Goal: Task Accomplishment & Management: Complete application form

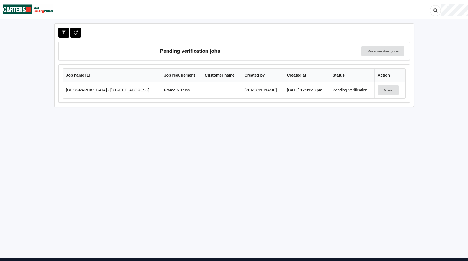
click at [122, 93] on td "[GEOGRAPHIC_DATA] - [STREET_ADDRESS]" at bounding box center [112, 90] width 98 height 16
click at [381, 92] on button "View" at bounding box center [388, 90] width 21 height 10
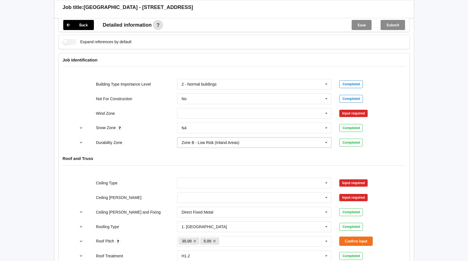
scroll to position [225, 0]
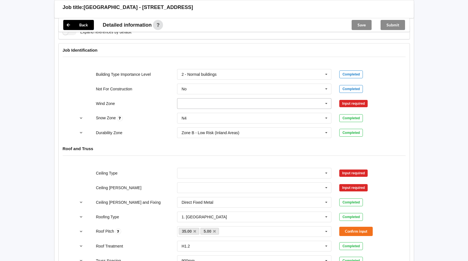
click at [327, 105] on icon at bounding box center [326, 104] width 8 height 10
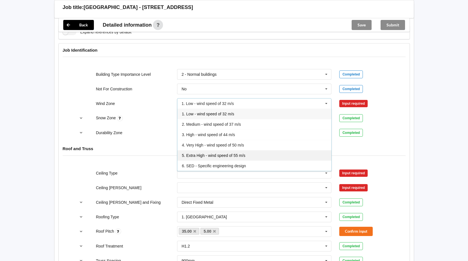
click at [232, 153] on span "5. Extra High - wind speed of 55 m/s" at bounding box center [214, 155] width 64 height 4
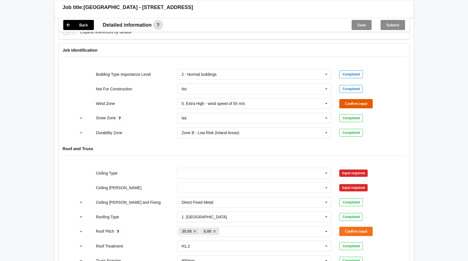
click at [358, 105] on button "Confirm input" at bounding box center [355, 103] width 33 height 9
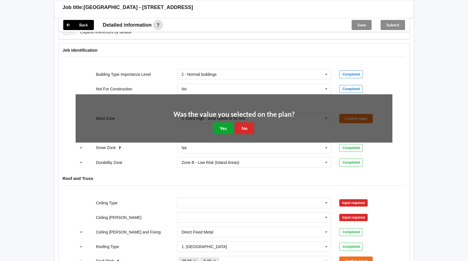
click at [227, 129] on button "Yes" at bounding box center [223, 129] width 21 height 12
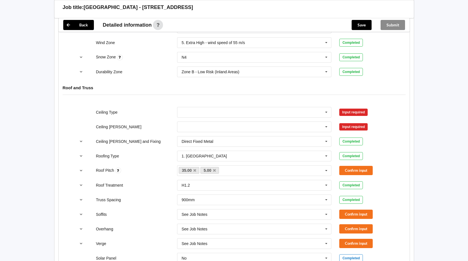
scroll to position [309, 0]
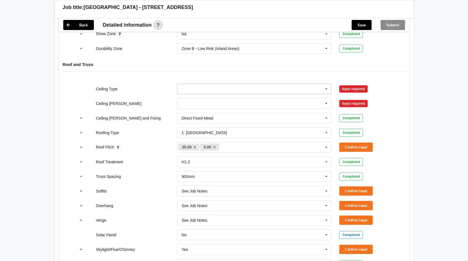
click at [323, 88] on icon at bounding box center [326, 89] width 8 height 10
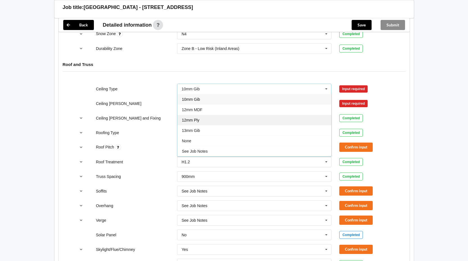
click at [221, 122] on div "12mm Ply" at bounding box center [254, 120] width 154 height 10
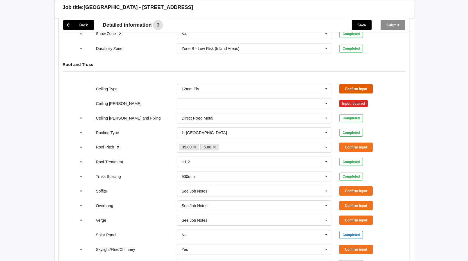
click at [354, 84] on button "Confirm input" at bounding box center [355, 88] width 33 height 9
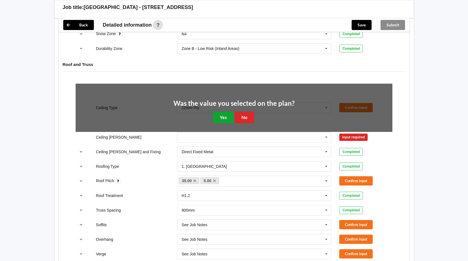
click at [225, 117] on button "Yes" at bounding box center [223, 118] width 21 height 12
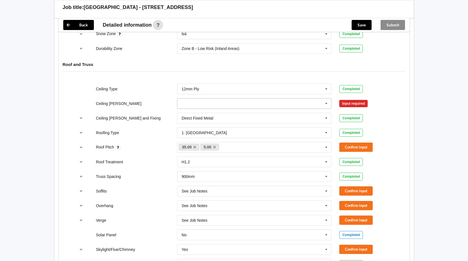
click at [327, 103] on icon at bounding box center [326, 104] width 8 height 10
drag, startPoint x: 203, startPoint y: 134, endPoint x: 301, endPoint y: 123, distance: 98.9
click at [204, 134] on div "600mm" at bounding box center [254, 135] width 154 height 10
click at [349, 102] on button "Confirm input" at bounding box center [355, 103] width 33 height 9
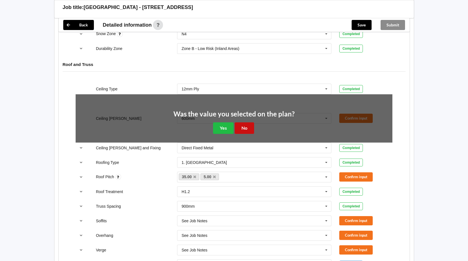
click at [246, 126] on button "No" at bounding box center [244, 129] width 19 height 12
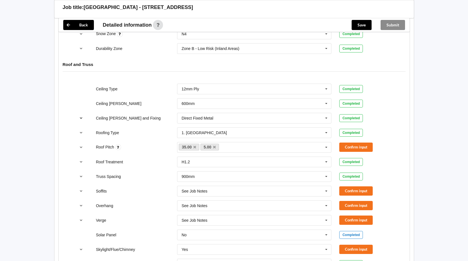
click at [81, 119] on icon "reference-toggle" at bounding box center [81, 117] width 5 height 3
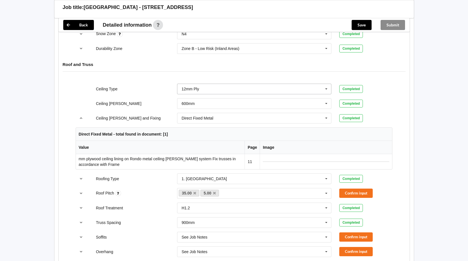
click at [324, 88] on icon at bounding box center [326, 89] width 8 height 10
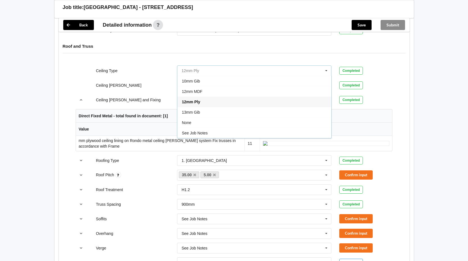
scroll to position [337, 0]
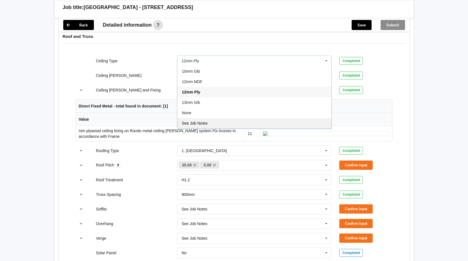
click at [205, 122] on span "See Job Notes" at bounding box center [195, 123] width 26 height 4
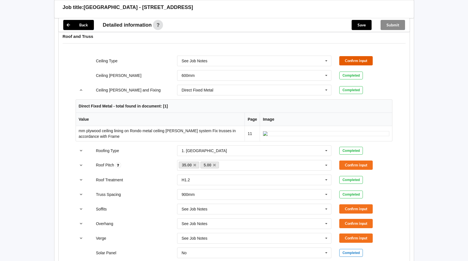
click at [358, 62] on button "Confirm input" at bounding box center [355, 60] width 33 height 9
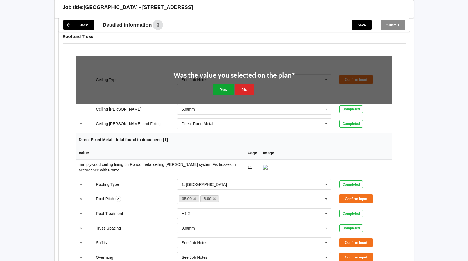
click at [221, 89] on button "Yes" at bounding box center [223, 90] width 21 height 12
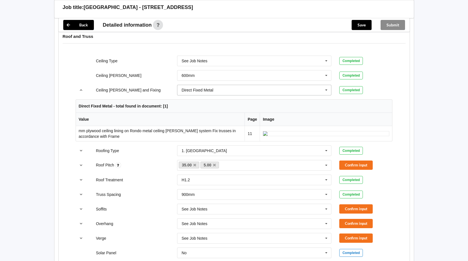
click at [325, 89] on icon at bounding box center [326, 90] width 8 height 10
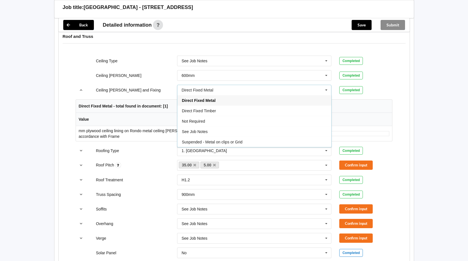
click at [259, 141] on div "Suspended - Metal on clips or Grid" at bounding box center [254, 142] width 154 height 10
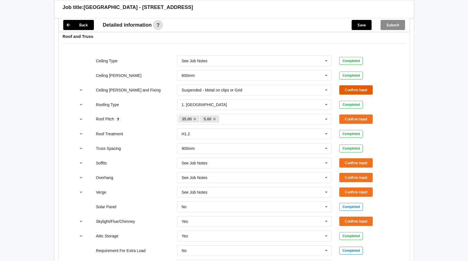
click at [355, 90] on button "Confirm input" at bounding box center [355, 89] width 33 height 9
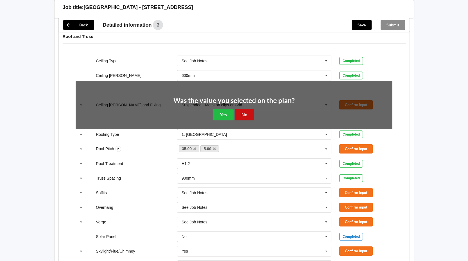
click at [244, 114] on button "No" at bounding box center [244, 115] width 19 height 12
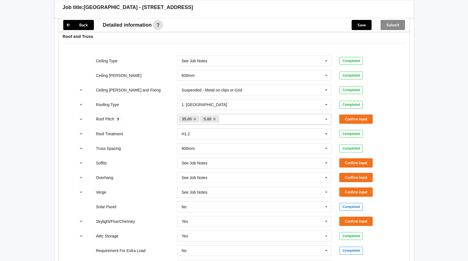
drag, startPoint x: 215, startPoint y: 118, endPoint x: 219, endPoint y: 122, distance: 5.8
click at [215, 118] on icon at bounding box center [214, 119] width 3 height 4
click at [363, 117] on button "Confirm input" at bounding box center [355, 119] width 33 height 9
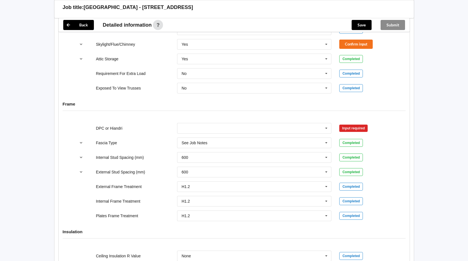
scroll to position [644, 0]
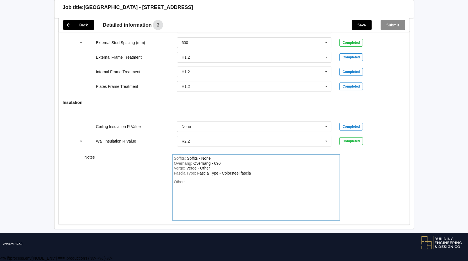
click at [200, 182] on div "Other:" at bounding box center [256, 199] width 164 height 39
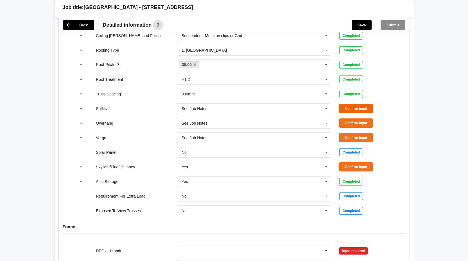
scroll to position [391, 0]
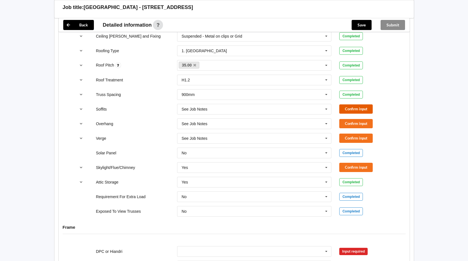
click at [352, 107] on button "Confirm input" at bounding box center [355, 109] width 33 height 9
click at [328, 123] on icon at bounding box center [326, 124] width 8 height 10
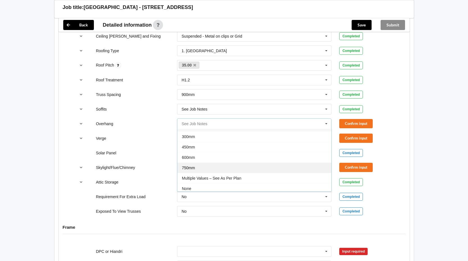
scroll to position [10, 0]
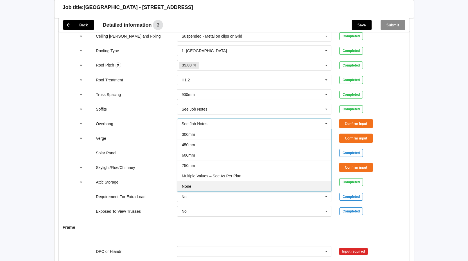
click at [237, 187] on div "None" at bounding box center [254, 186] width 154 height 10
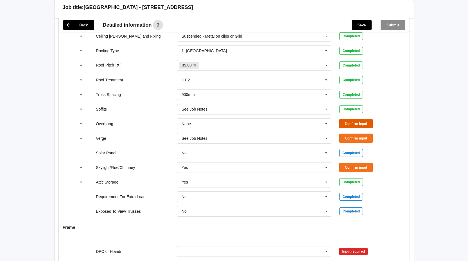
click at [356, 125] on button "Confirm input" at bounding box center [355, 123] width 33 height 9
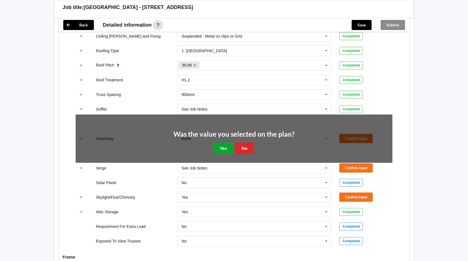
click at [222, 145] on button "Yes" at bounding box center [223, 149] width 21 height 12
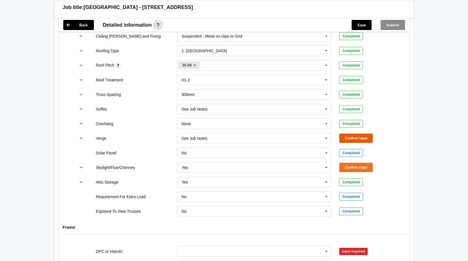
click at [362, 138] on button "Confirm input" at bounding box center [355, 138] width 33 height 9
click at [354, 165] on button "Confirm input" at bounding box center [355, 167] width 33 height 9
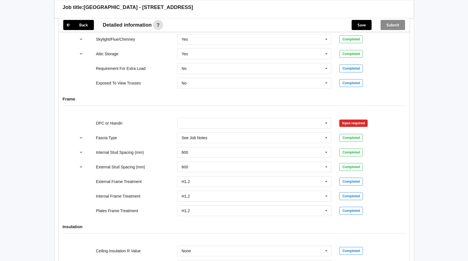
scroll to position [560, 0]
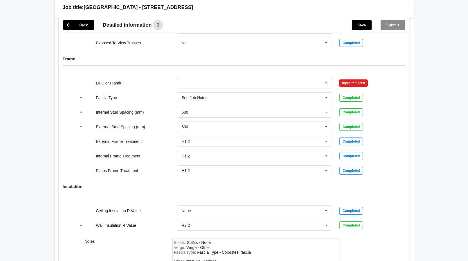
click at [327, 81] on icon at bounding box center [326, 83] width 8 height 10
click at [217, 94] on div "DPC Fitted" at bounding box center [254, 93] width 154 height 10
click at [352, 83] on button "Confirm input" at bounding box center [355, 82] width 33 height 9
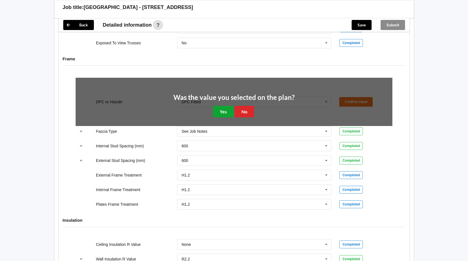
click at [219, 107] on button "Yes" at bounding box center [223, 112] width 21 height 12
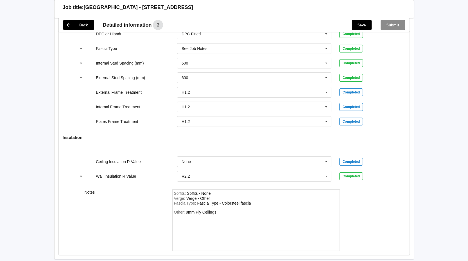
scroll to position [616, 0]
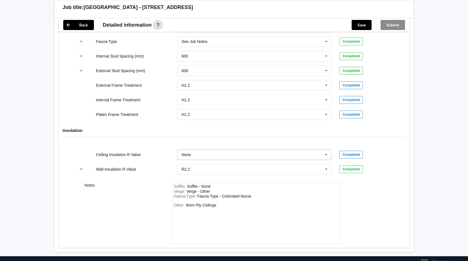
click at [327, 153] on icon at bounding box center [326, 155] width 8 height 10
click at [251, 164] on div "None" at bounding box center [254, 165] width 154 height 10
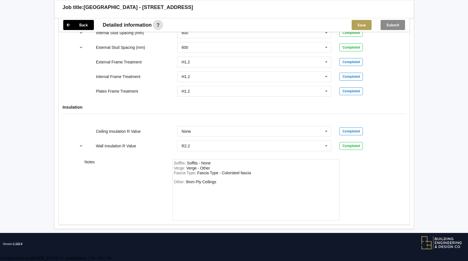
click at [361, 28] on button "Save" at bounding box center [362, 25] width 20 height 10
click at [393, 21] on button "Submit" at bounding box center [393, 25] width 24 height 10
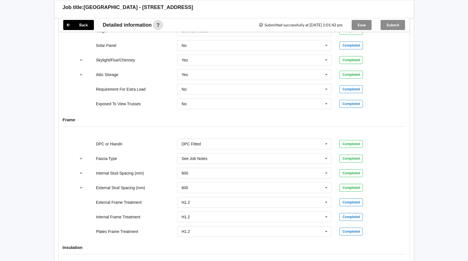
click at [394, 24] on div "Submit" at bounding box center [392, 24] width 33 height 13
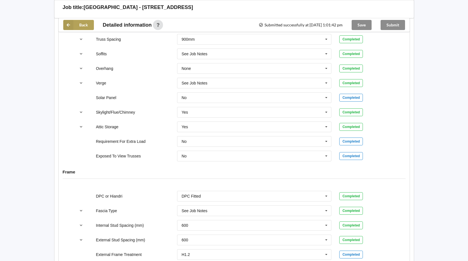
scroll to position [304, 0]
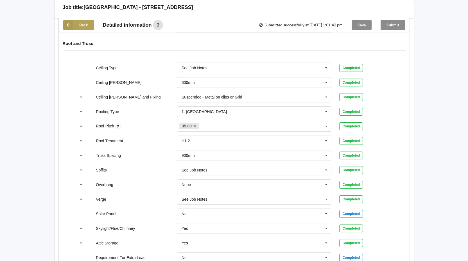
click at [74, 28] on button "Back" at bounding box center [78, 25] width 31 height 10
